Goal: Answer question/provide support

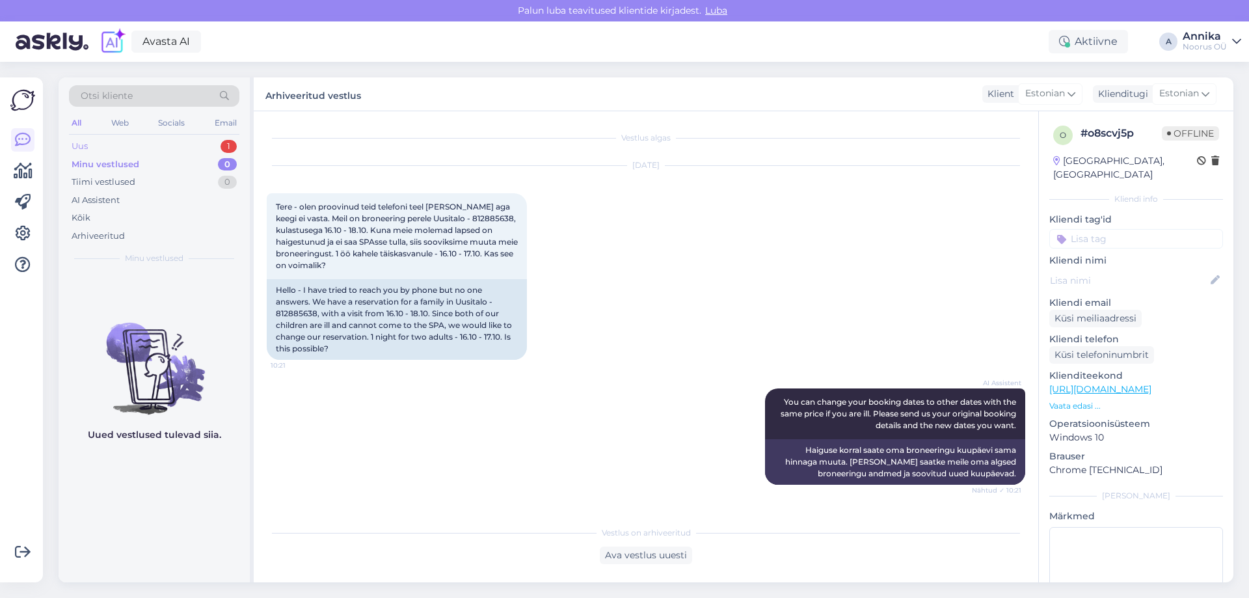
scroll to position [583, 0]
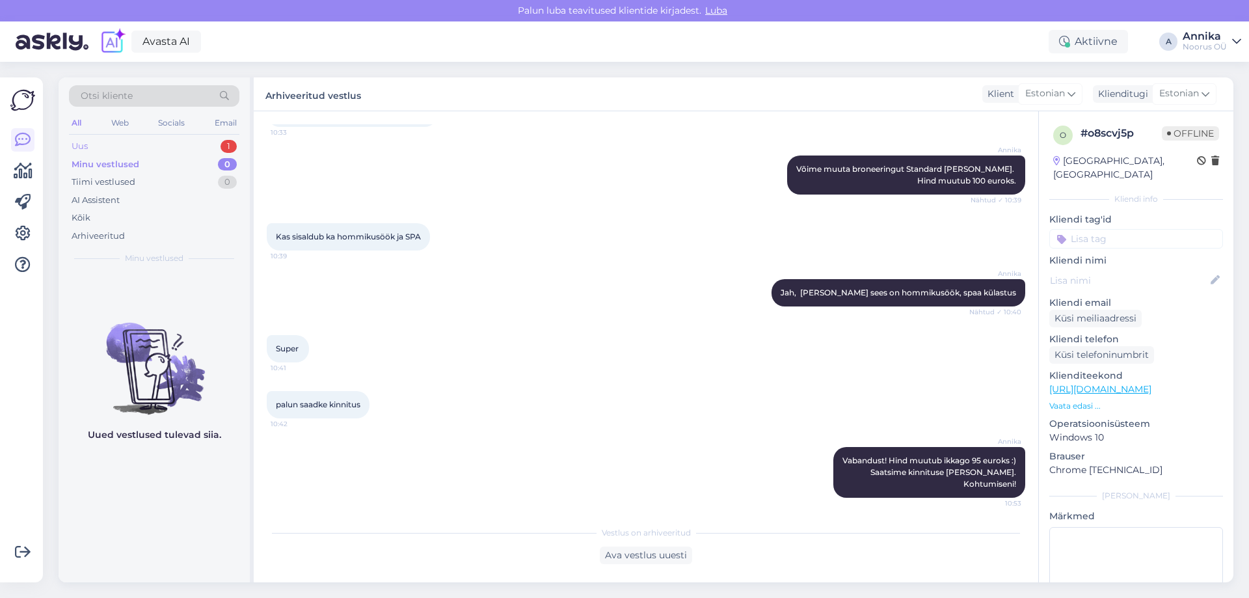
click at [213, 142] on div "Uus 1" at bounding box center [154, 146] width 170 height 18
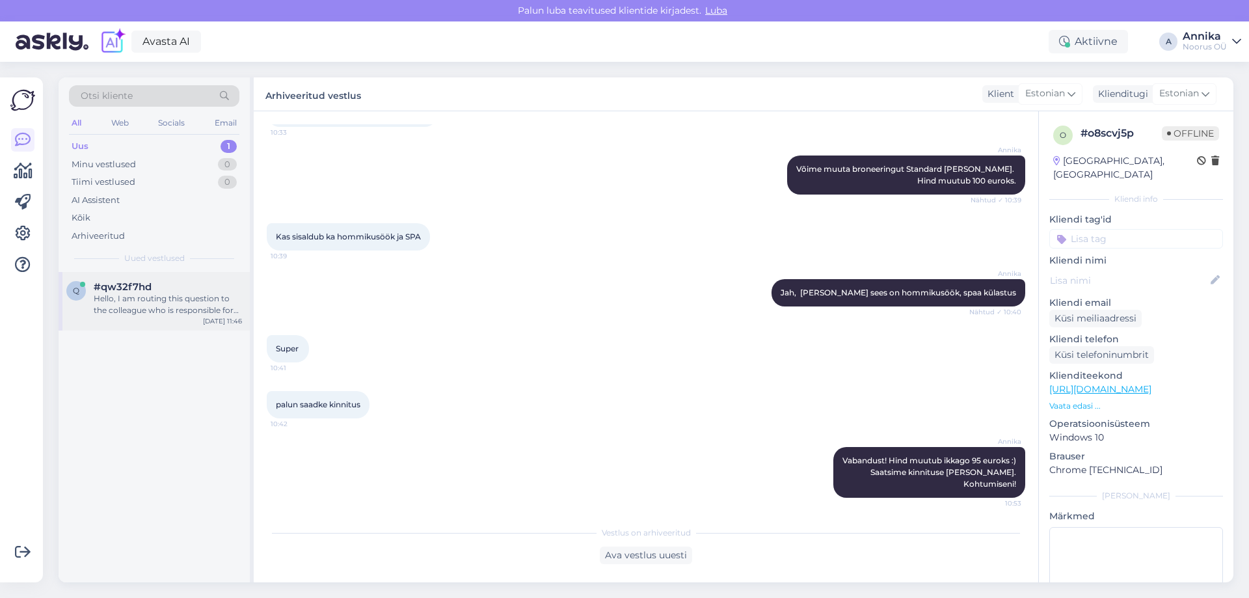
click at [142, 308] on div "Hello, I am routing this question to the colleague who is responsible for this …" at bounding box center [168, 304] width 148 height 23
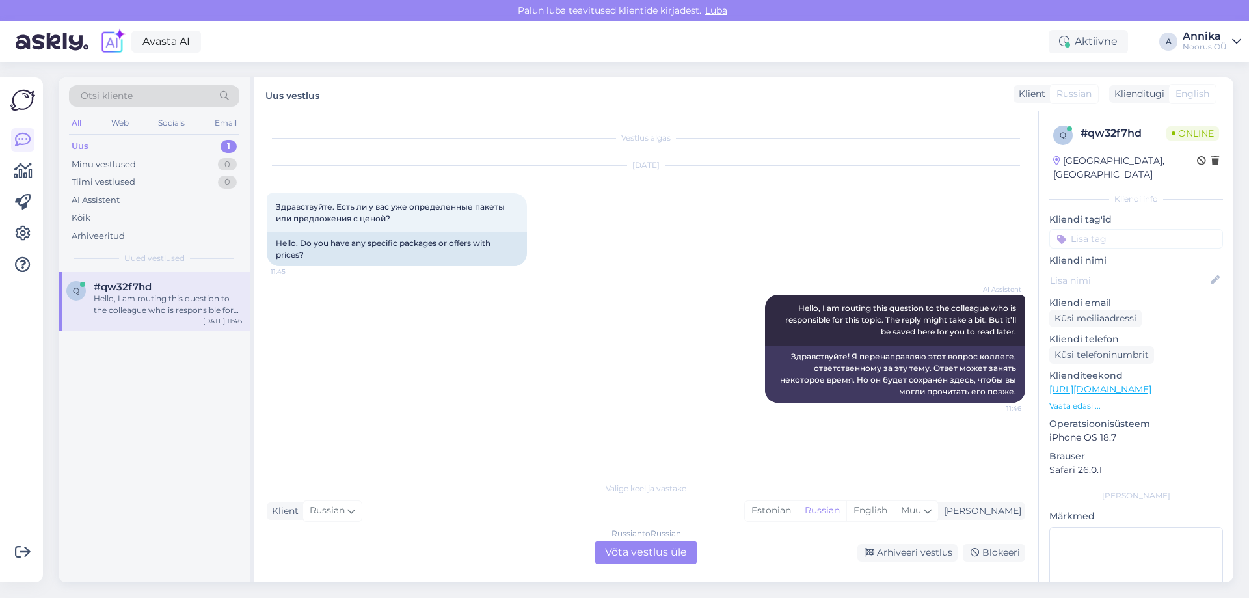
scroll to position [0, 0]
click at [627, 554] on div "Russian to Russian Võta vestlus üle" at bounding box center [646, 552] width 103 height 23
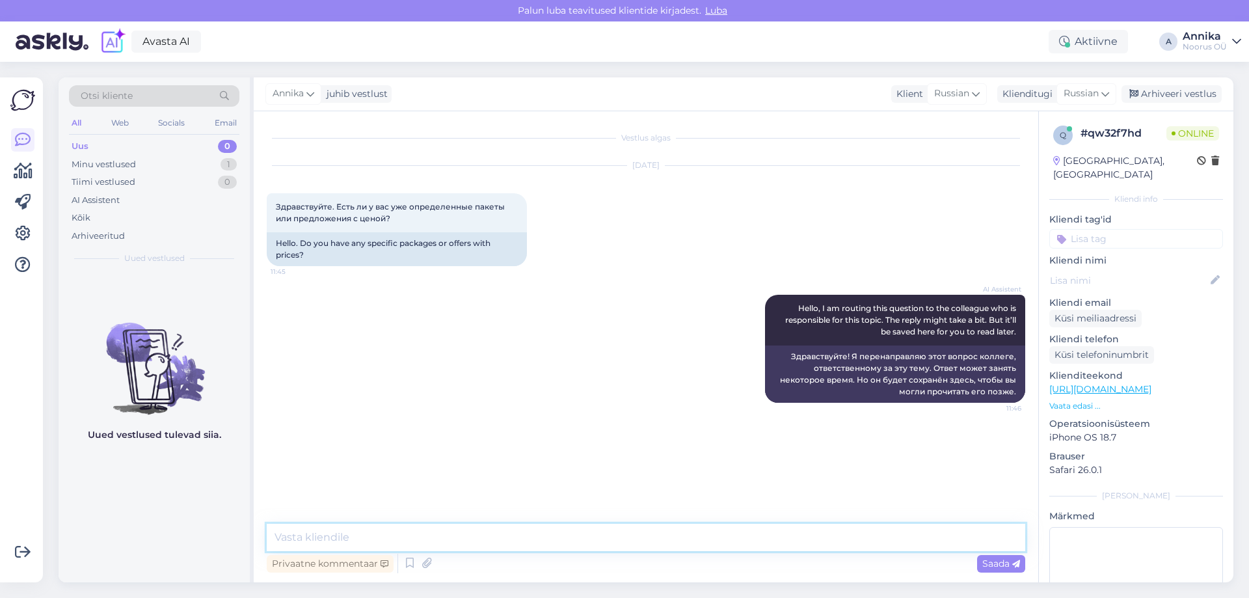
click at [517, 537] on textarea at bounding box center [646, 537] width 759 height 27
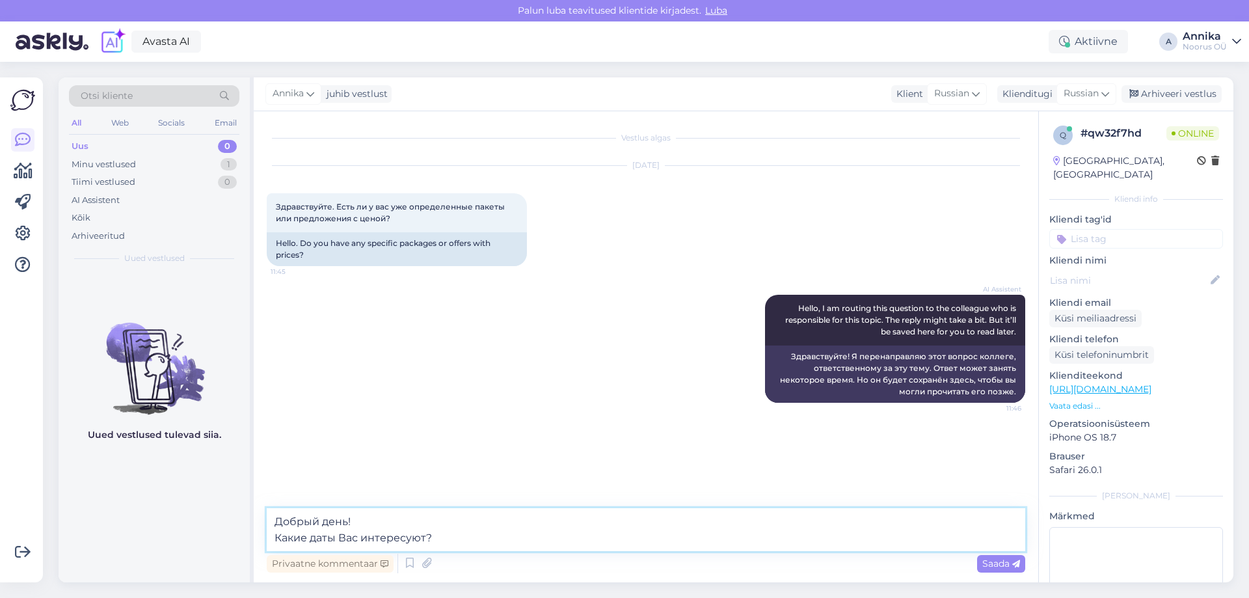
type textarea "Добрый день! Какие даты Вас интересуют?"
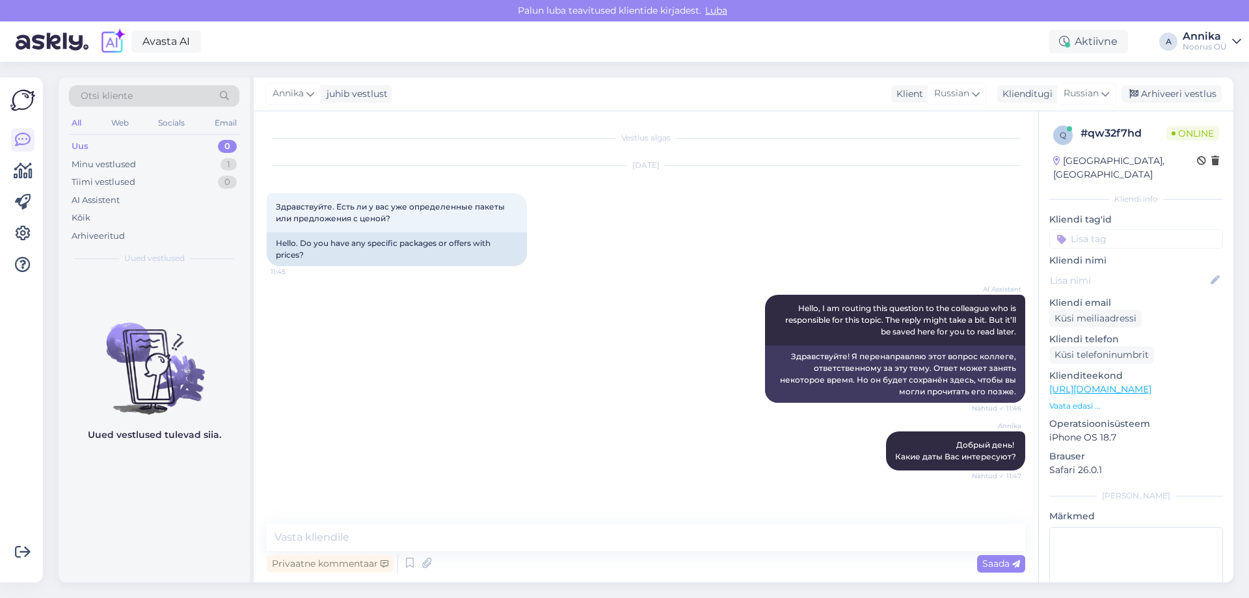
drag, startPoint x: 667, startPoint y: 413, endPoint x: 654, endPoint y: 401, distance: 17.5
click at [667, 413] on div "AI Assistent Hello, I am routing this question to the colleague who is responsi…" at bounding box center [646, 348] width 759 height 137
click at [191, 280] on div "Uued vestlused tulevad siia." at bounding box center [154, 427] width 191 height 310
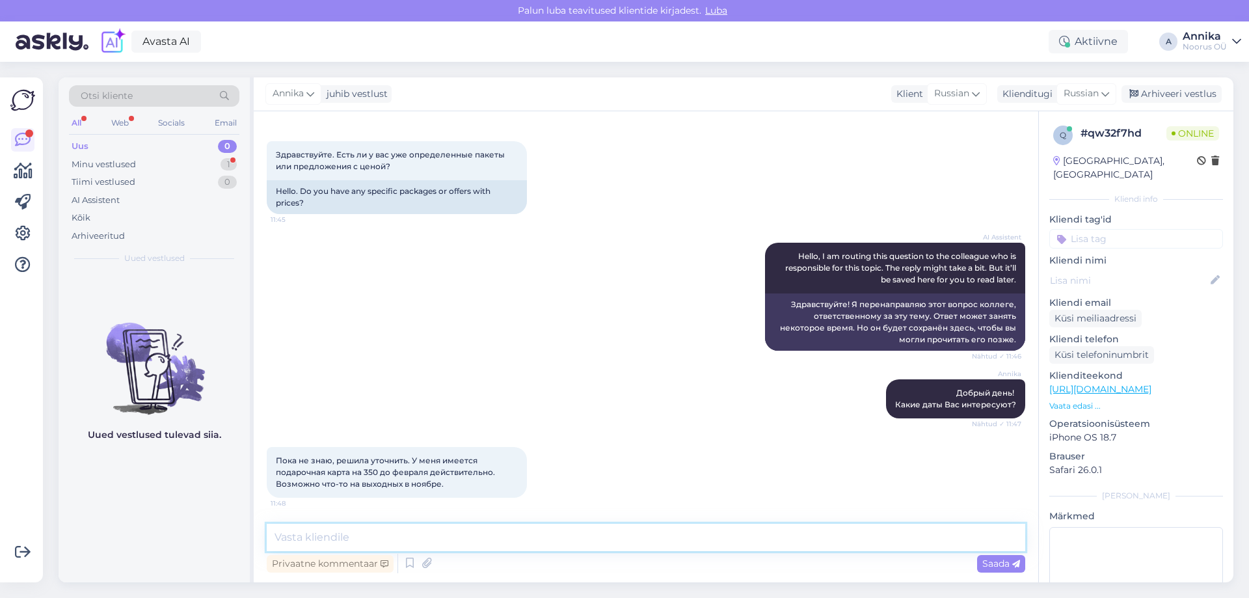
drag, startPoint x: 415, startPoint y: 532, endPoint x: 440, endPoint y: 571, distance: 46.8
click at [415, 532] on textarea at bounding box center [646, 537] width 759 height 27
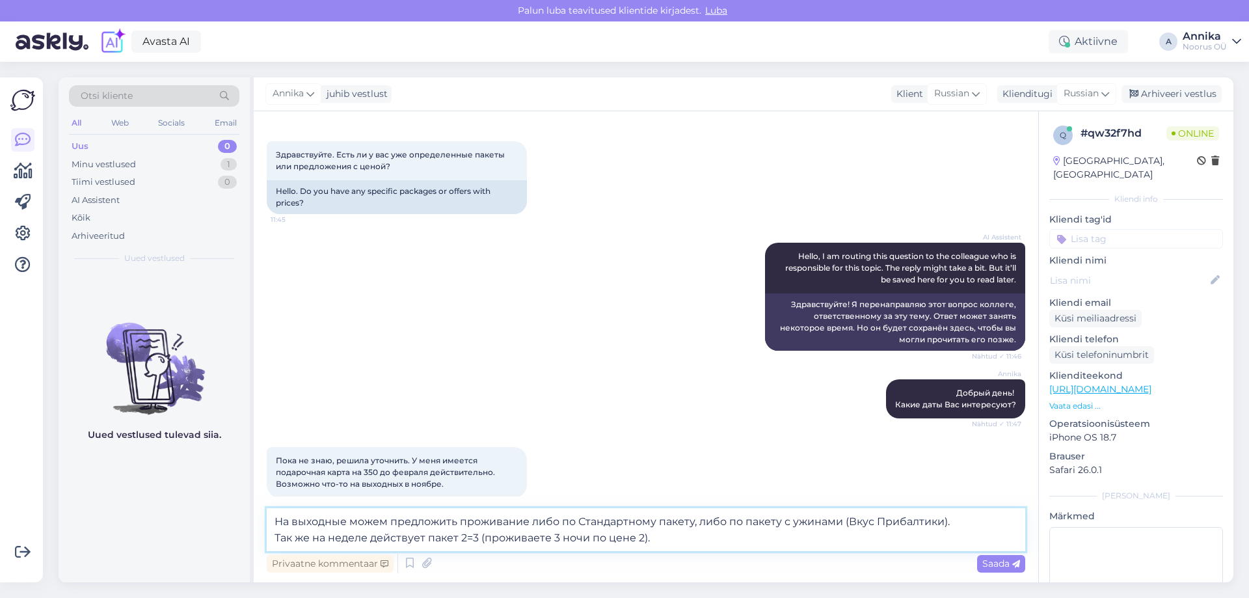
type textarea "На выходные можем предложить проживание либо по Стандартному пакету, либо по па…"
click at [712, 547] on textarea "На выходные можем предложить проживание либо по Стандартному пакету, либо по па…" at bounding box center [646, 529] width 759 height 43
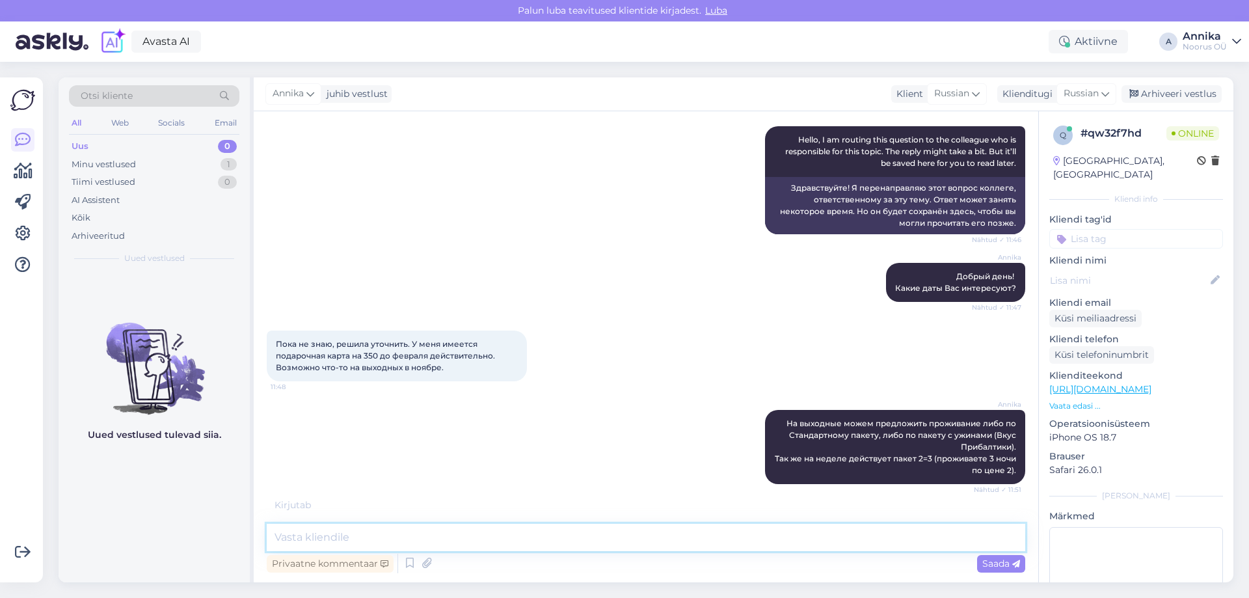
scroll to position [223, 0]
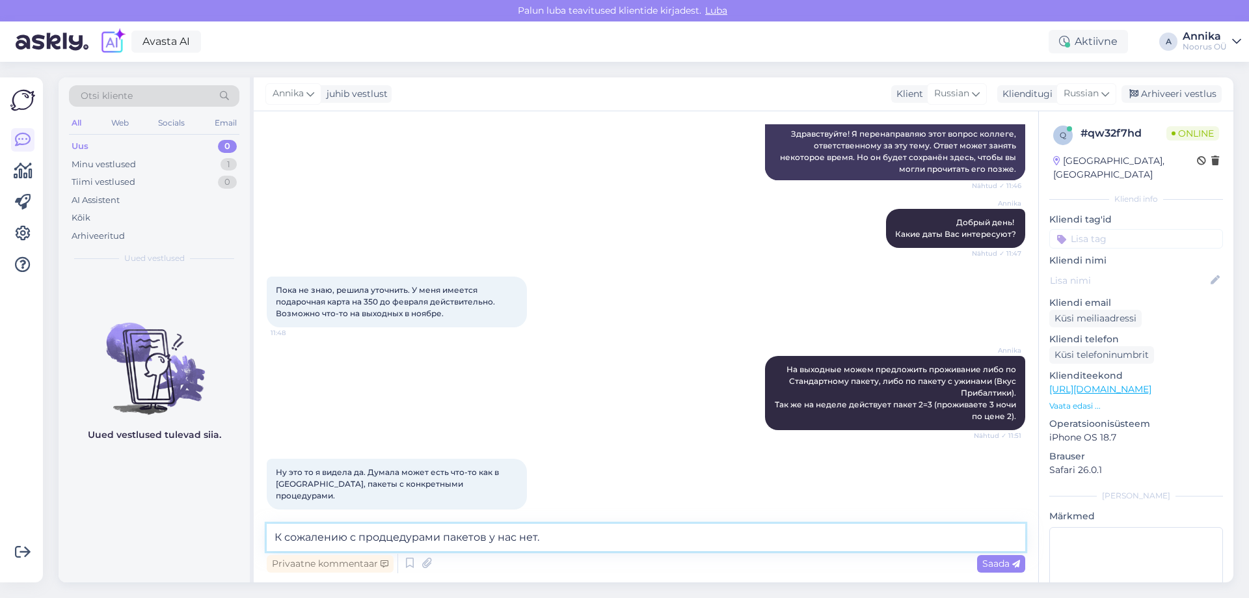
click at [383, 541] on textarea "К сожалению с продцедурами пакетов у нас нет." at bounding box center [646, 537] width 759 height 27
type textarea "К сожалению с процедурами пакетов у нас нет."
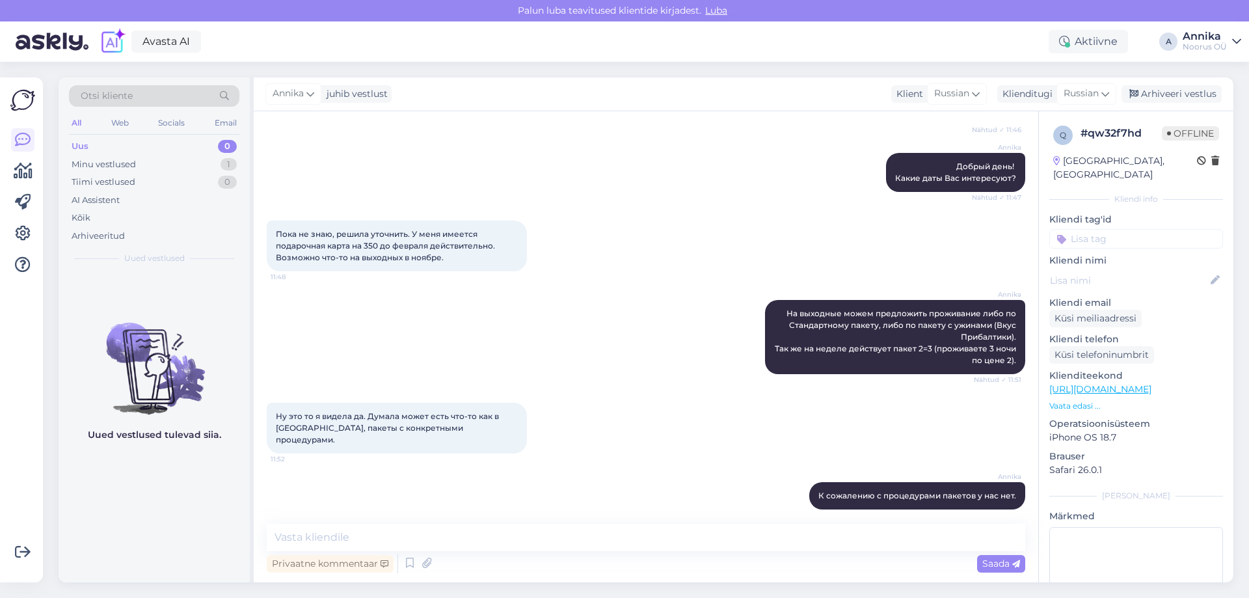
click at [596, 200] on div "[PERSON_NAME] день! Какие даты Вас интересуют? Nähtud ✓ 11:47" at bounding box center [646, 173] width 759 height 68
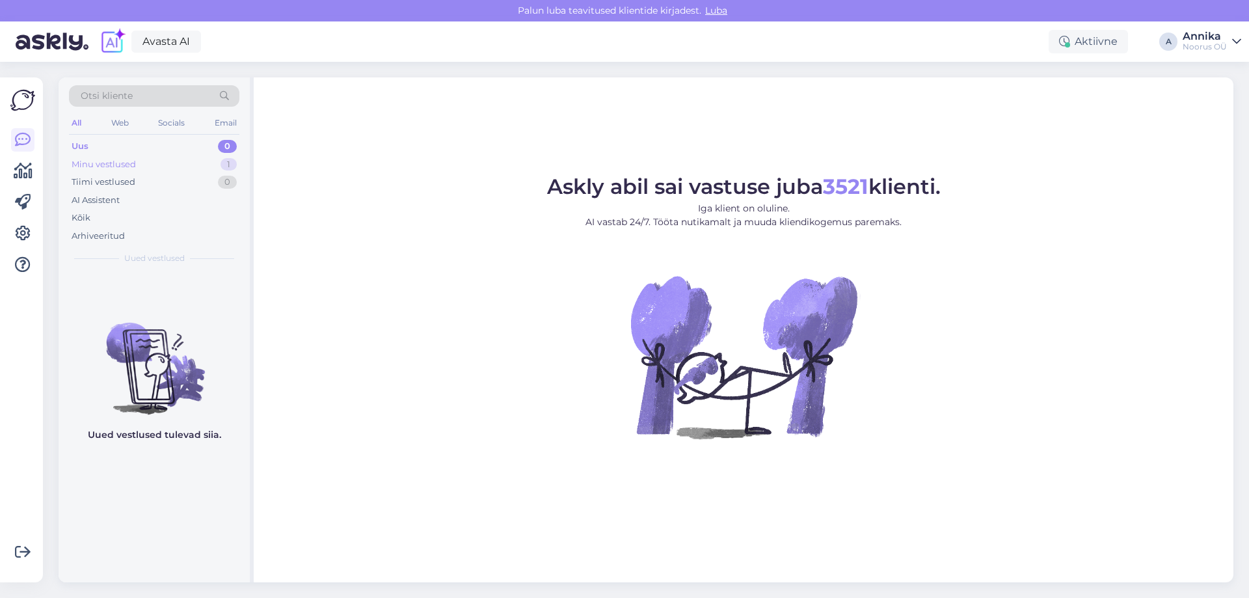
click at [185, 166] on div "Minu vestlused 1" at bounding box center [154, 164] width 170 height 18
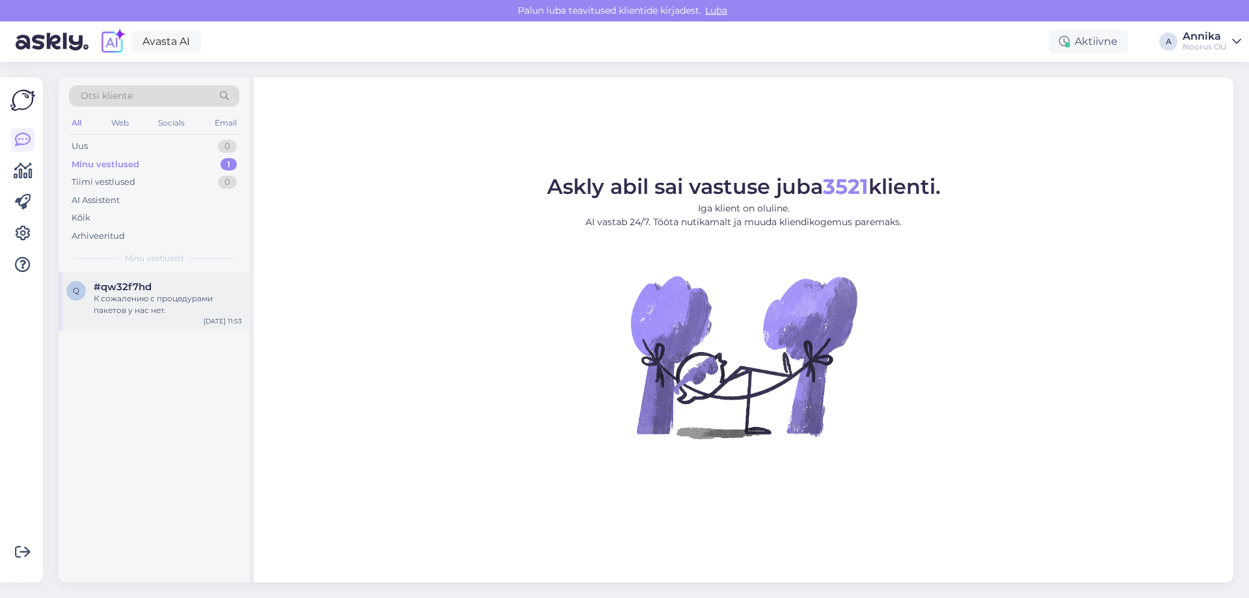
click at [202, 280] on div "q #qw32f7hd К сожалению с процедурами пакетов у нас нет. Oct 14 11:53" at bounding box center [154, 301] width 191 height 59
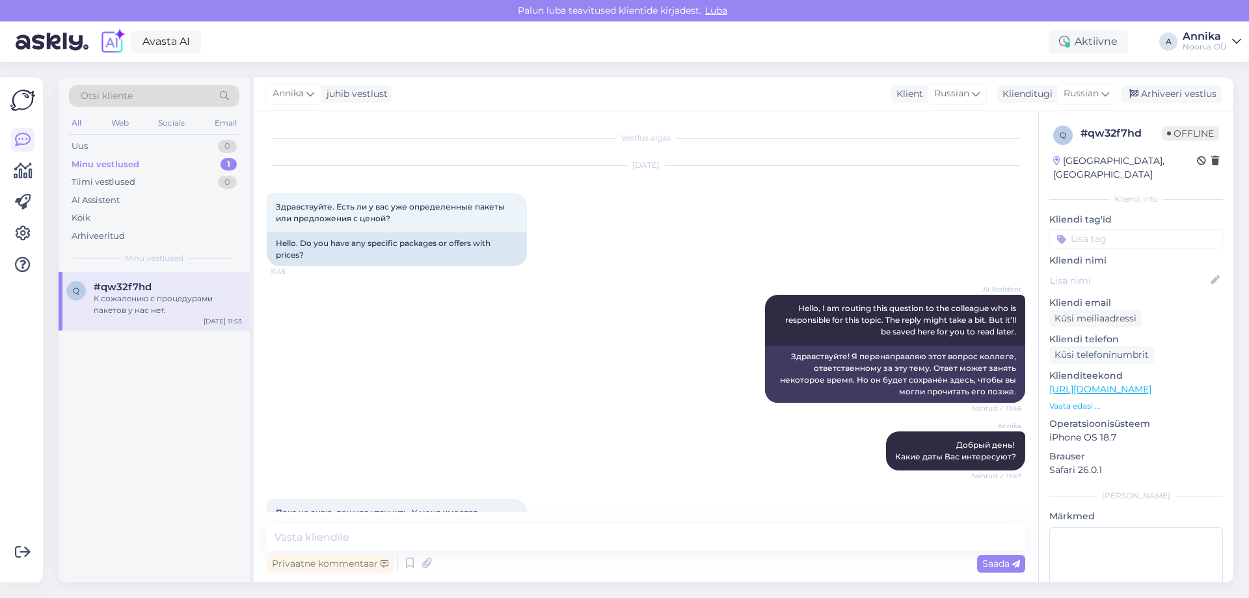
scroll to position [278, 0]
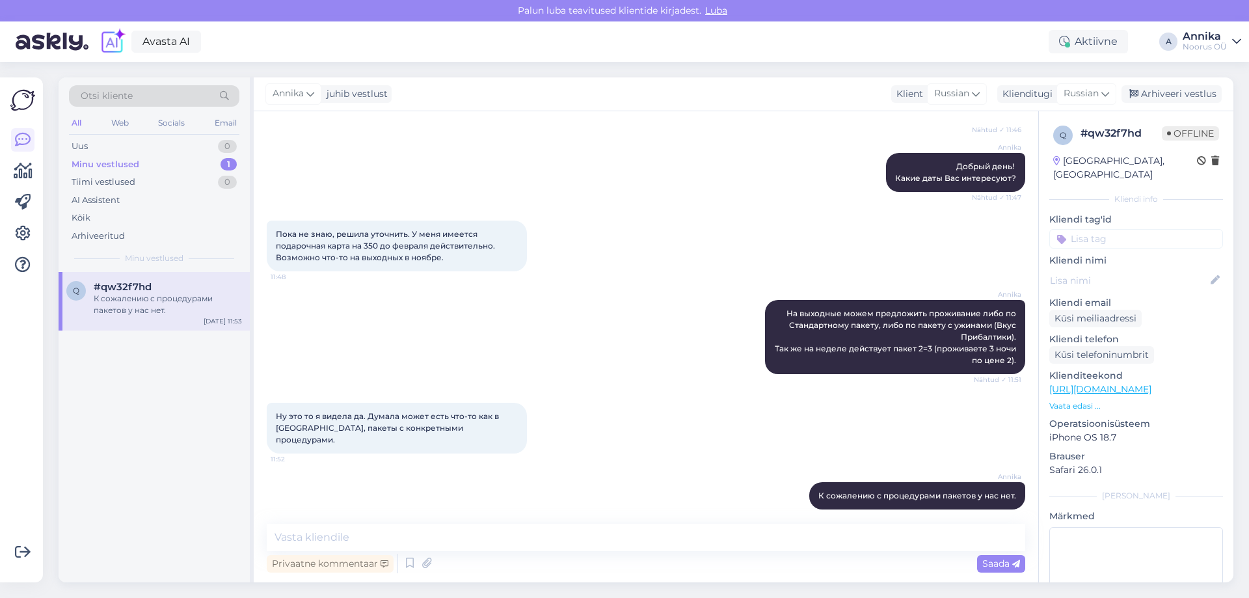
click at [531, 284] on div "Пока не знаю, решила уточнить. У меня имеется подарочная карта на 350 до феврал…" at bounding box center [646, 245] width 759 height 79
click at [1175, 88] on div "Arhiveeri vestlus" at bounding box center [1172, 94] width 100 height 18
